Goal: Information Seeking & Learning: Find specific page/section

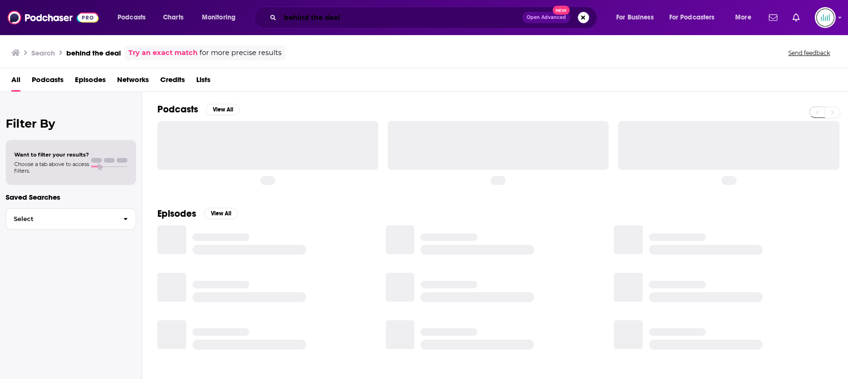
click at [413, 11] on input "behind the deal" at bounding box center [401, 17] width 242 height 15
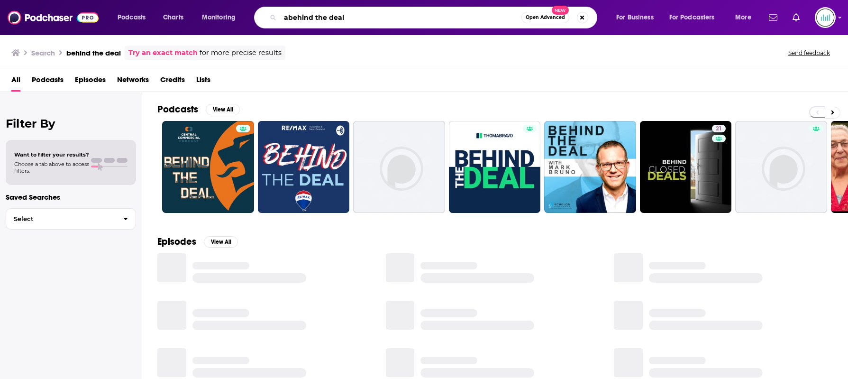
click at [413, 12] on input "abehind the deal" at bounding box center [400, 17] width 241 height 15
type input "master plan"
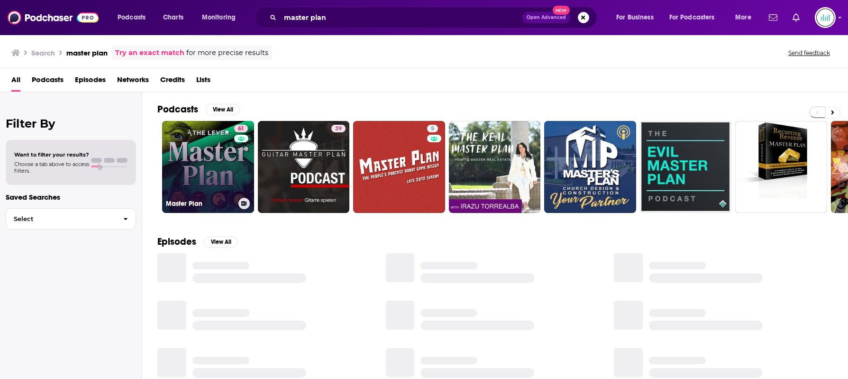
click at [211, 145] on link "61 Master Plan" at bounding box center [208, 167] width 92 height 92
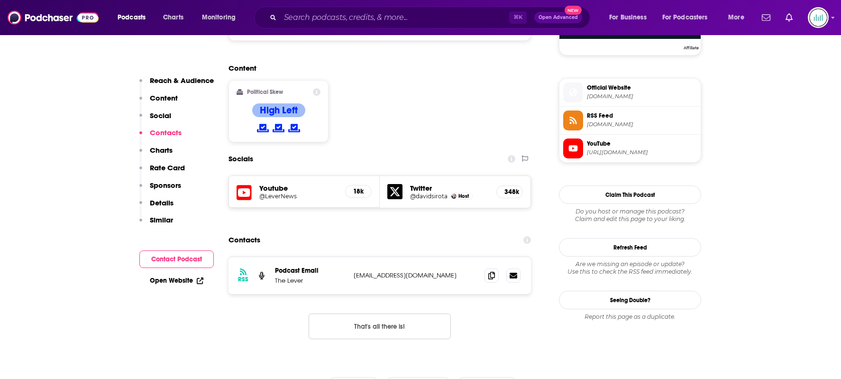
scroll to position [804, 0]
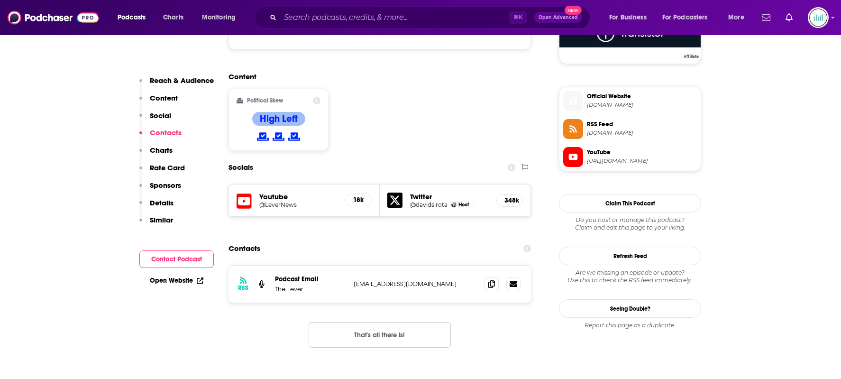
click at [608, 119] on span "RSS Feed [DOMAIN_NAME]" at bounding box center [640, 128] width 114 height 19
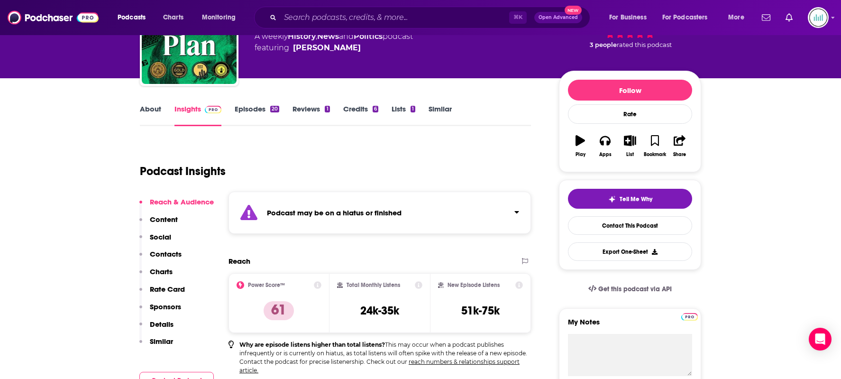
scroll to position [53, 0]
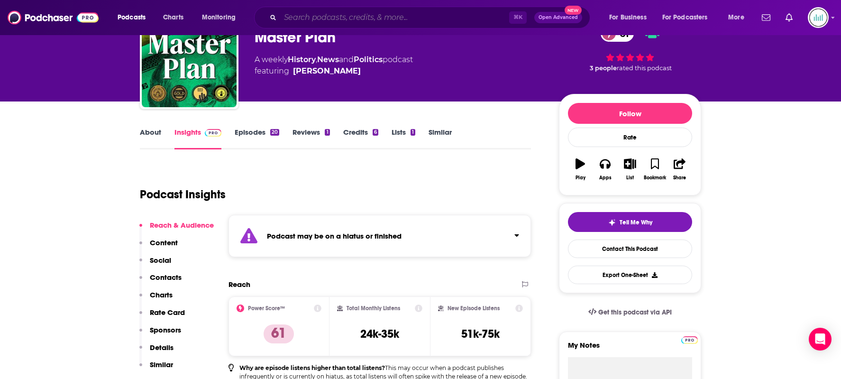
click at [358, 18] on input "Search podcasts, credits, & more..." at bounding box center [394, 17] width 229 height 15
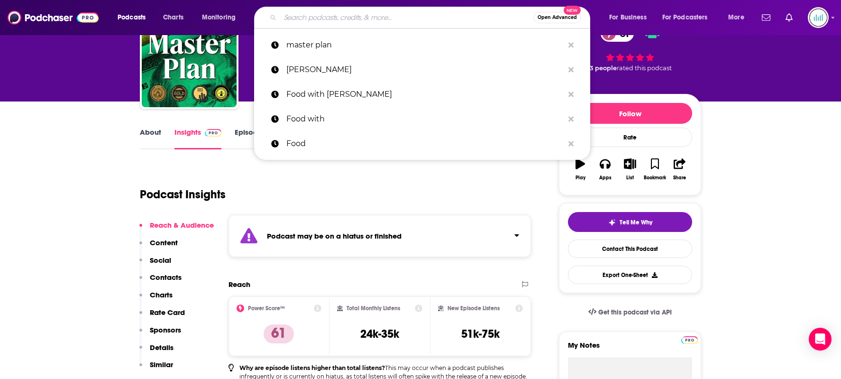
click at [358, 18] on input "Search podcasts, credits, & more..." at bounding box center [406, 17] width 253 height 15
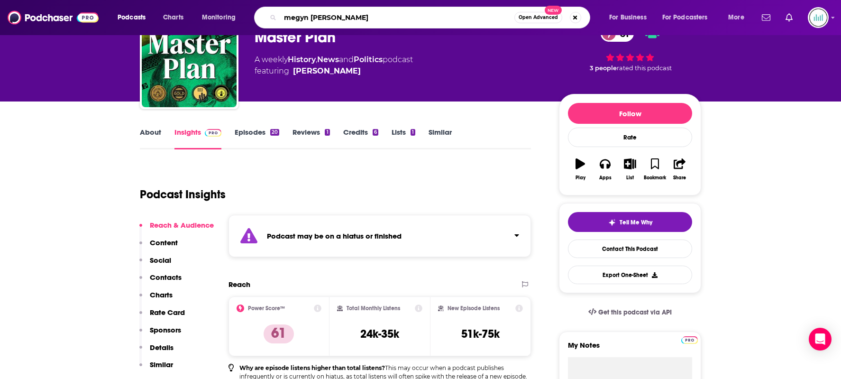
type input "[PERSON_NAME]"
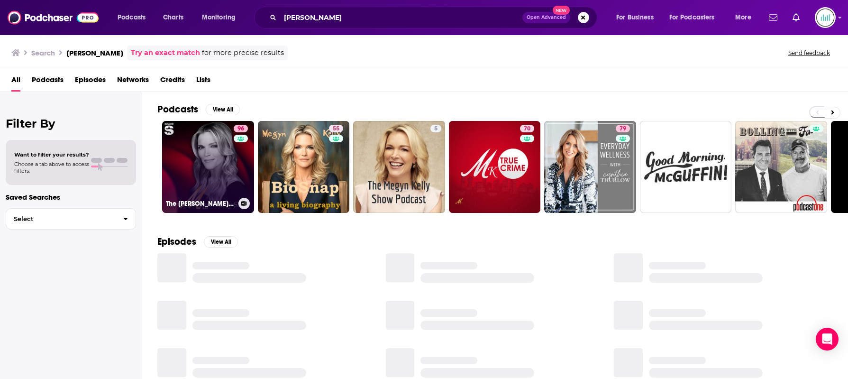
click at [211, 163] on link "96 The [PERSON_NAME] Show" at bounding box center [208, 167] width 92 height 92
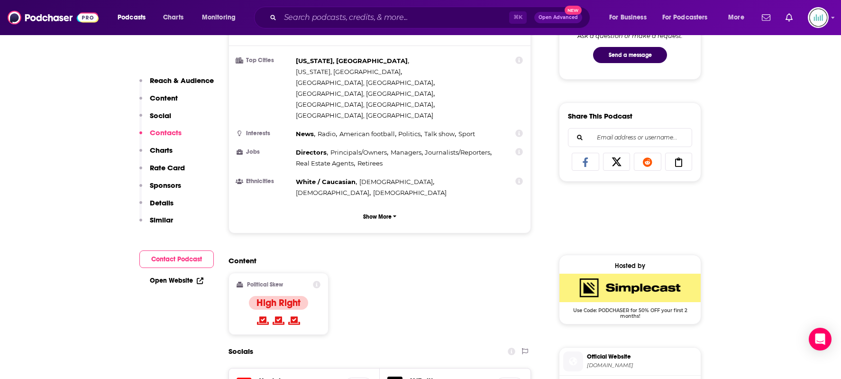
scroll to position [800, 0]
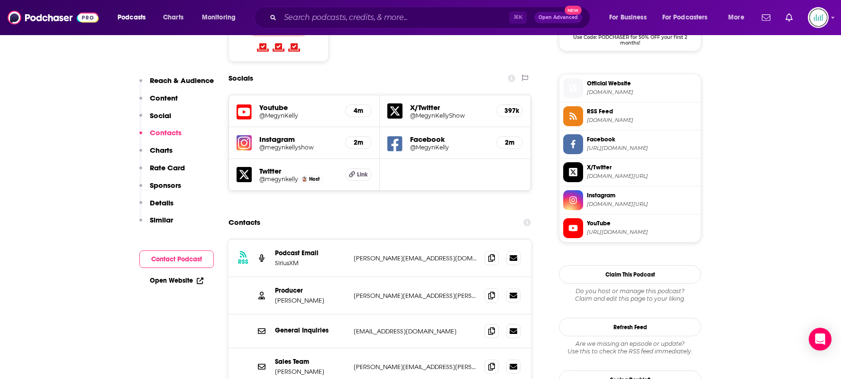
click at [617, 112] on span "RSS Feed" at bounding box center [642, 111] width 110 height 9
